Goal: Check status: Check status

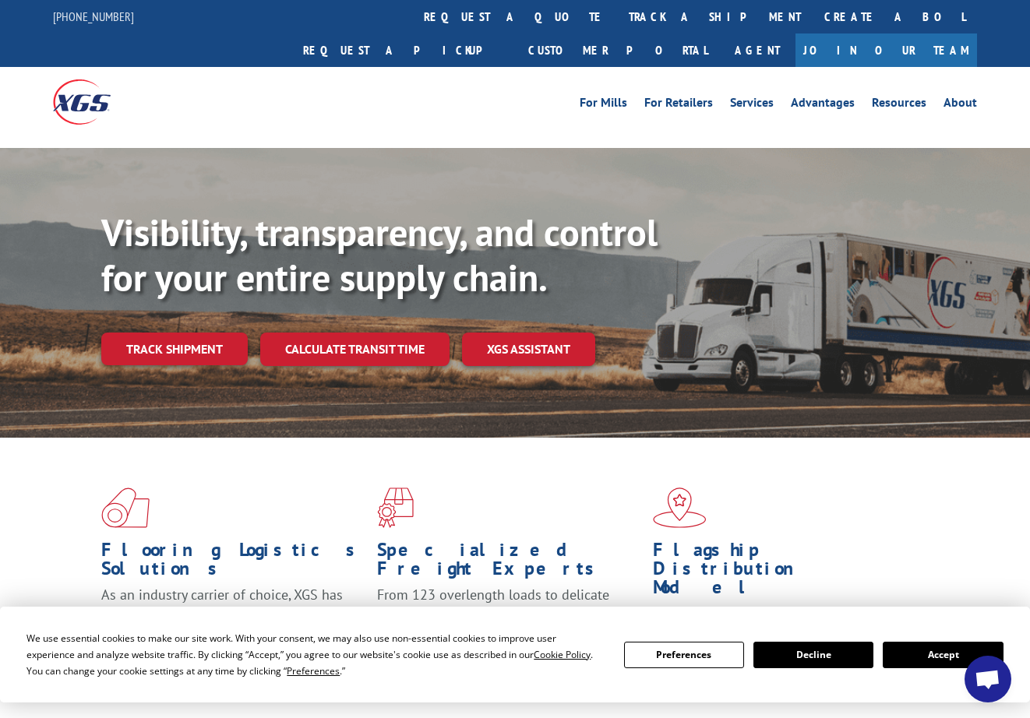
scroll to position [6252, 0]
click at [617, 22] on link "track a shipment" at bounding box center [714, 16] width 195 height 33
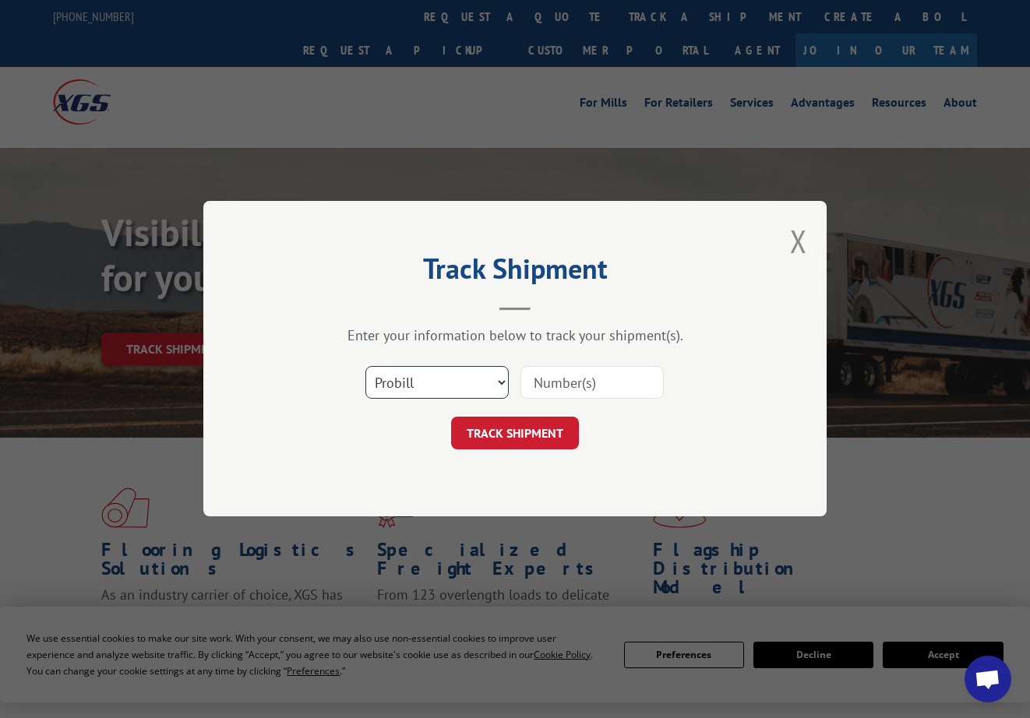
click at [469, 387] on select "Select category... Probill BOL PO" at bounding box center [436, 383] width 143 height 33
click at [365, 367] on select "Select category... Probill BOL PO" at bounding box center [436, 383] width 143 height 33
click at [541, 362] on div "Select category... Probill BOL PO" at bounding box center [514, 382] width 467 height 51
click at [547, 385] on input at bounding box center [591, 383] width 143 height 33
paste input "17009468"
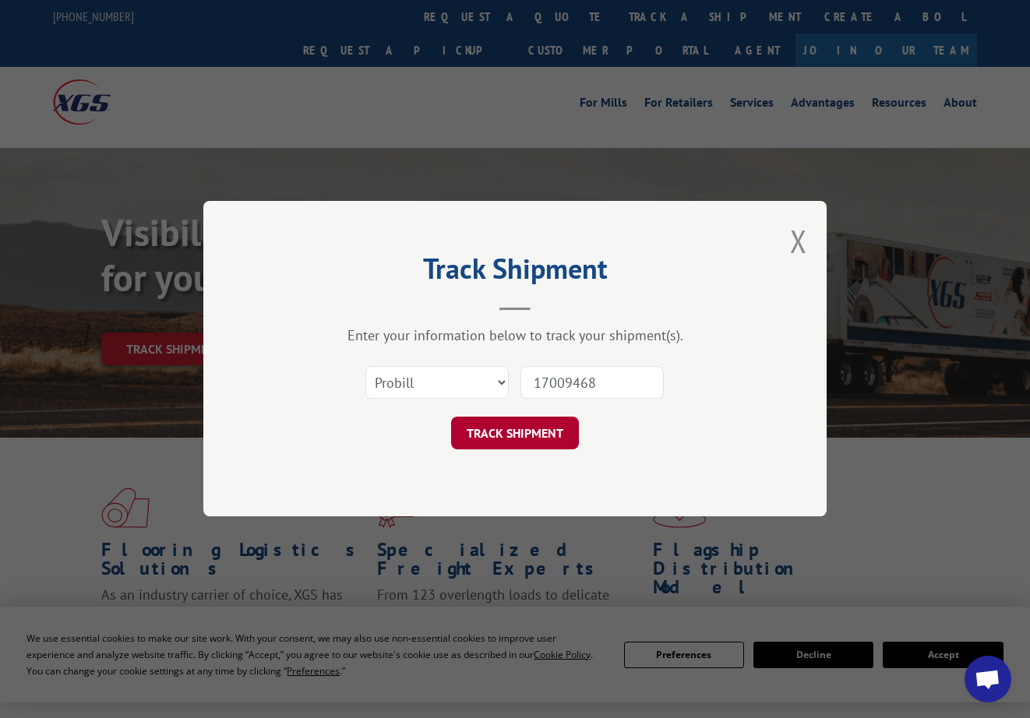
type input "17009468"
click at [530, 425] on button "TRACK SHIPMENT" at bounding box center [515, 433] width 128 height 33
